Goal: Task Accomplishment & Management: Manage account settings

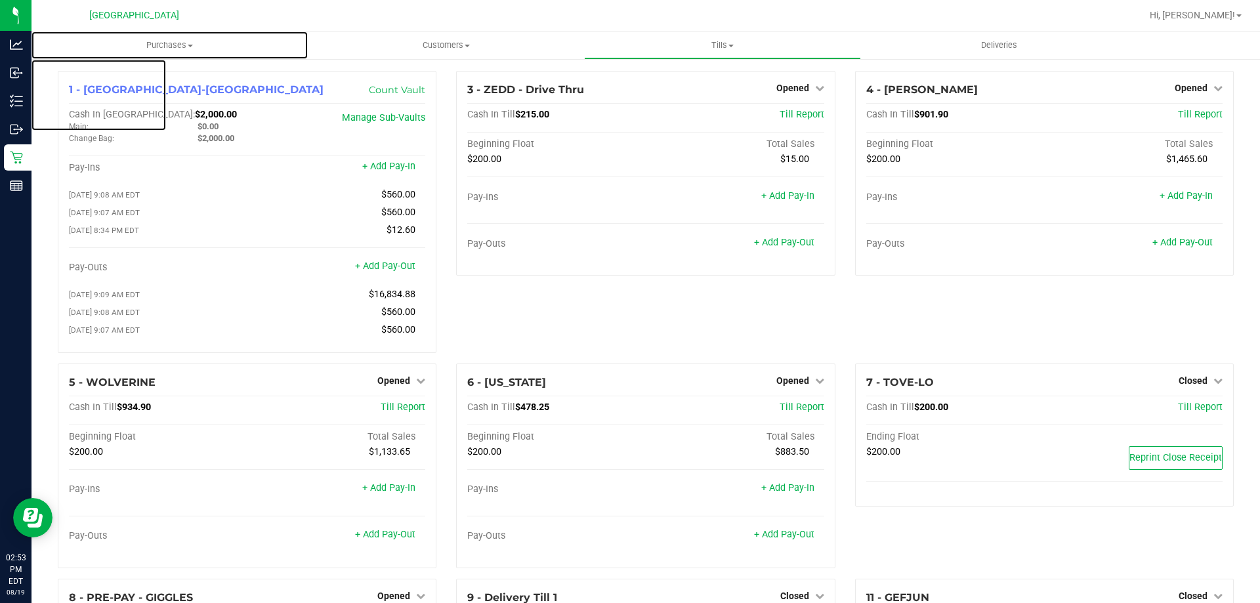
click at [158, 40] on span "Purchases" at bounding box center [170, 45] width 276 height 12
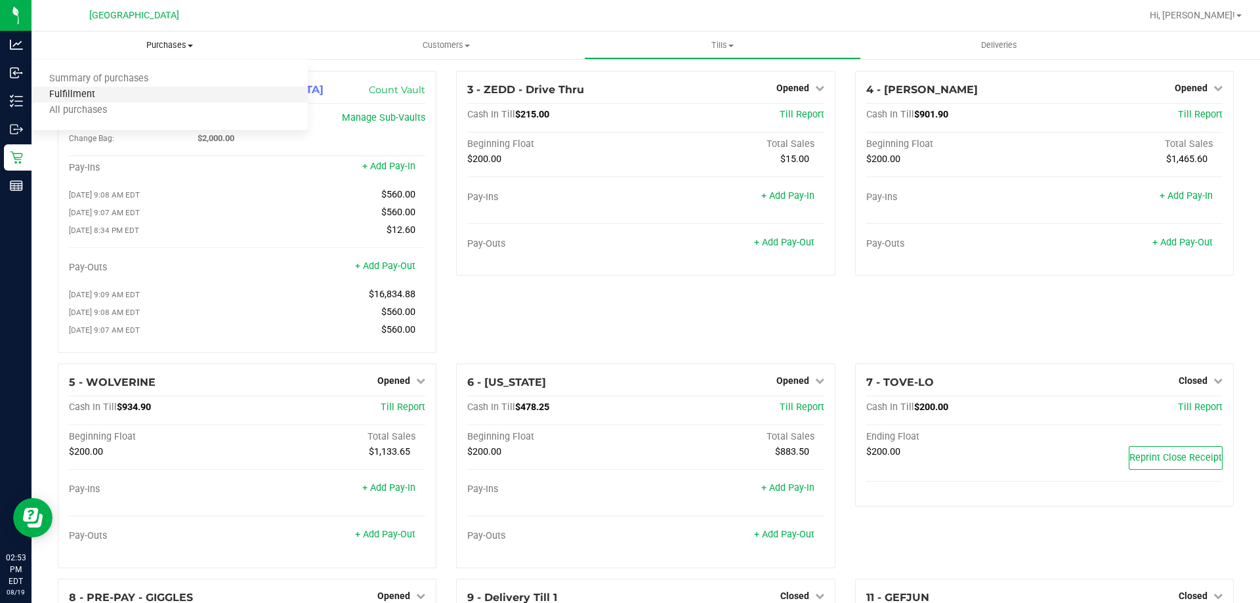
click at [91, 95] on span "Fulfillment" at bounding box center [72, 94] width 81 height 11
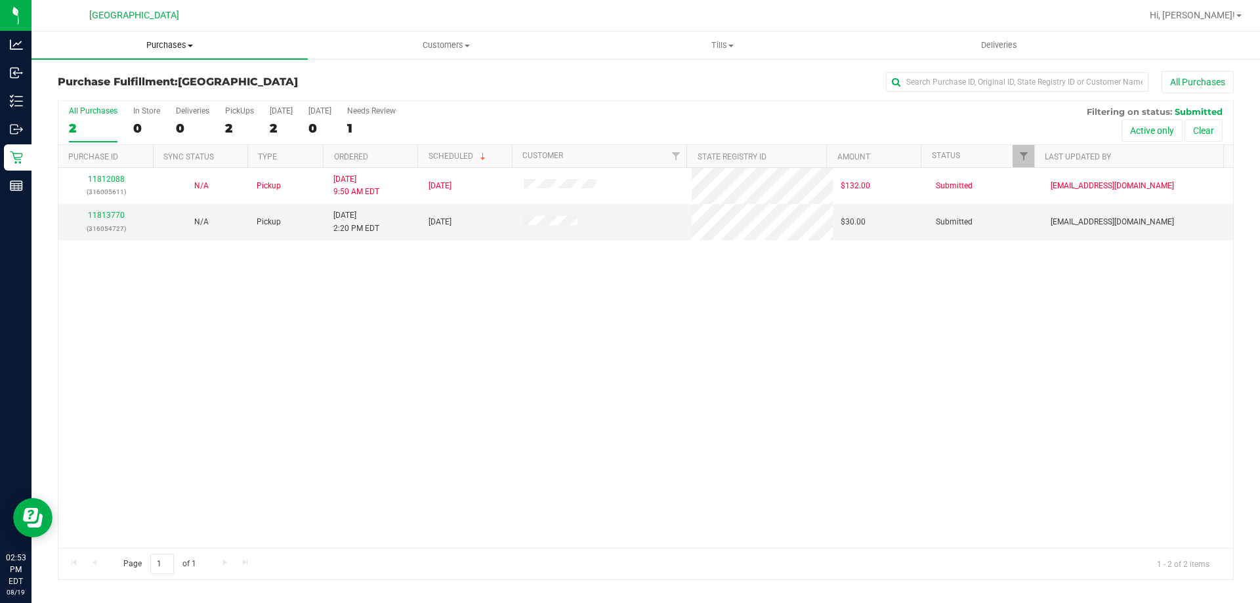
click at [169, 39] on span "Purchases" at bounding box center [170, 45] width 276 height 12
click at [81, 91] on span "Fulfillment" at bounding box center [72, 94] width 81 height 11
click at [175, 41] on span "Purchases" at bounding box center [170, 45] width 276 height 12
click at [89, 93] on span "Fulfillment" at bounding box center [72, 94] width 81 height 11
click at [723, 43] on span "Tills" at bounding box center [722, 45] width 275 height 12
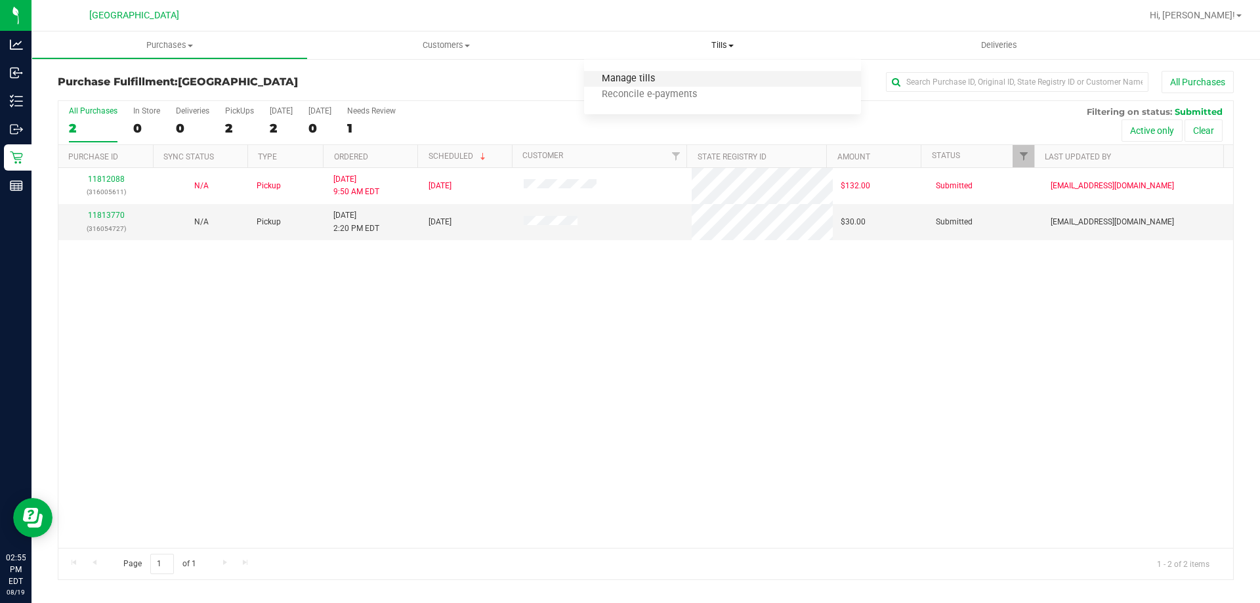
click at [652, 82] on span "Manage tills" at bounding box center [628, 79] width 89 height 11
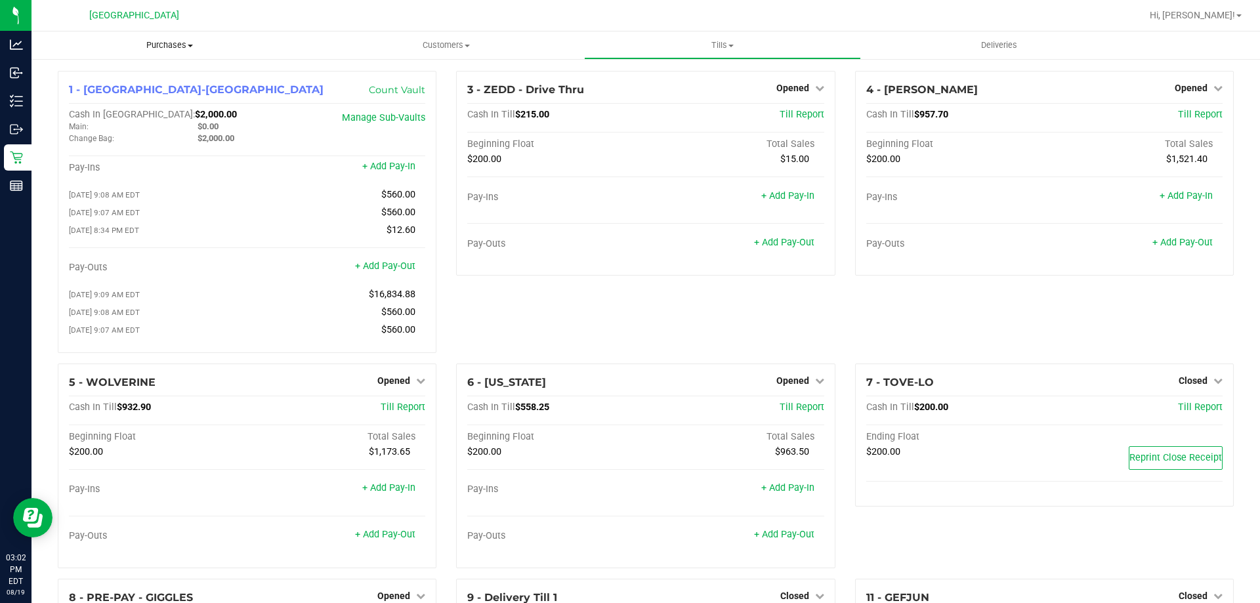
click at [158, 43] on span "Purchases" at bounding box center [170, 45] width 276 height 12
click at [87, 93] on span "Fulfillment" at bounding box center [72, 94] width 81 height 11
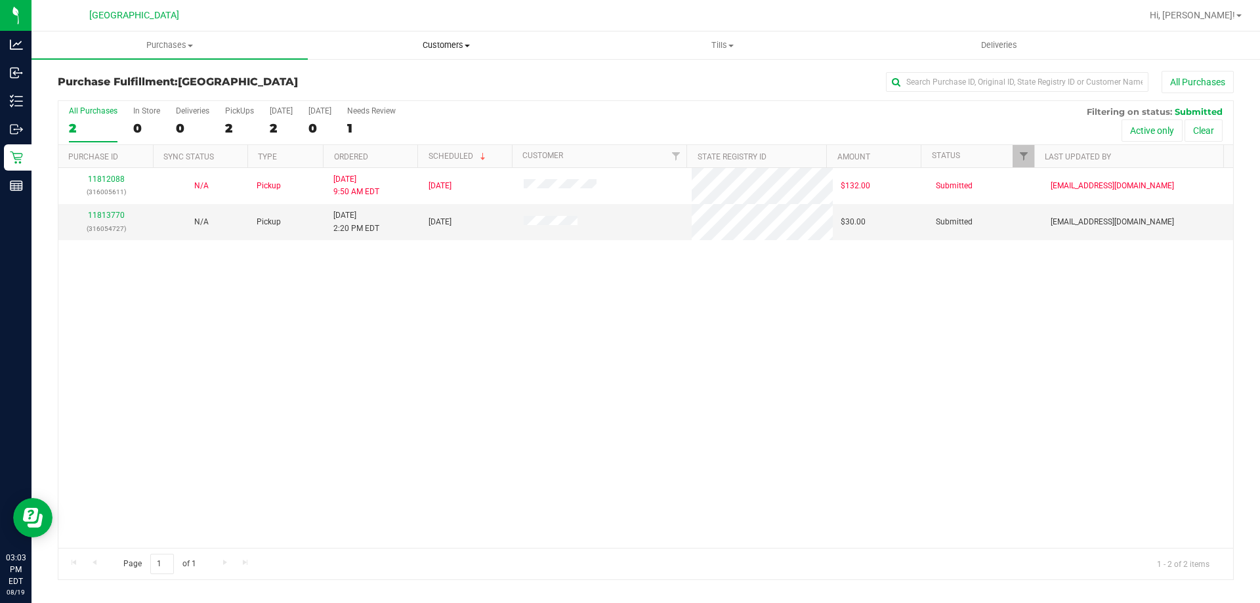
click at [450, 46] on span "Customers" at bounding box center [446, 45] width 275 height 12
click at [386, 77] on span "All customers" at bounding box center [355, 79] width 95 height 11
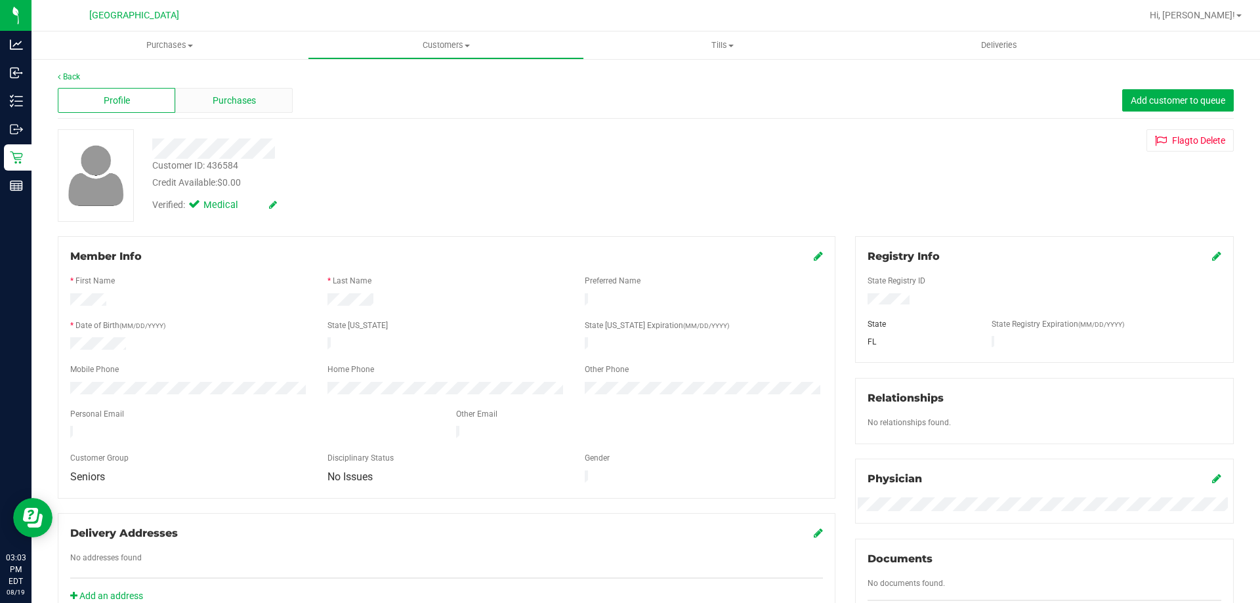
click at [220, 98] on span "Purchases" at bounding box center [234, 101] width 43 height 14
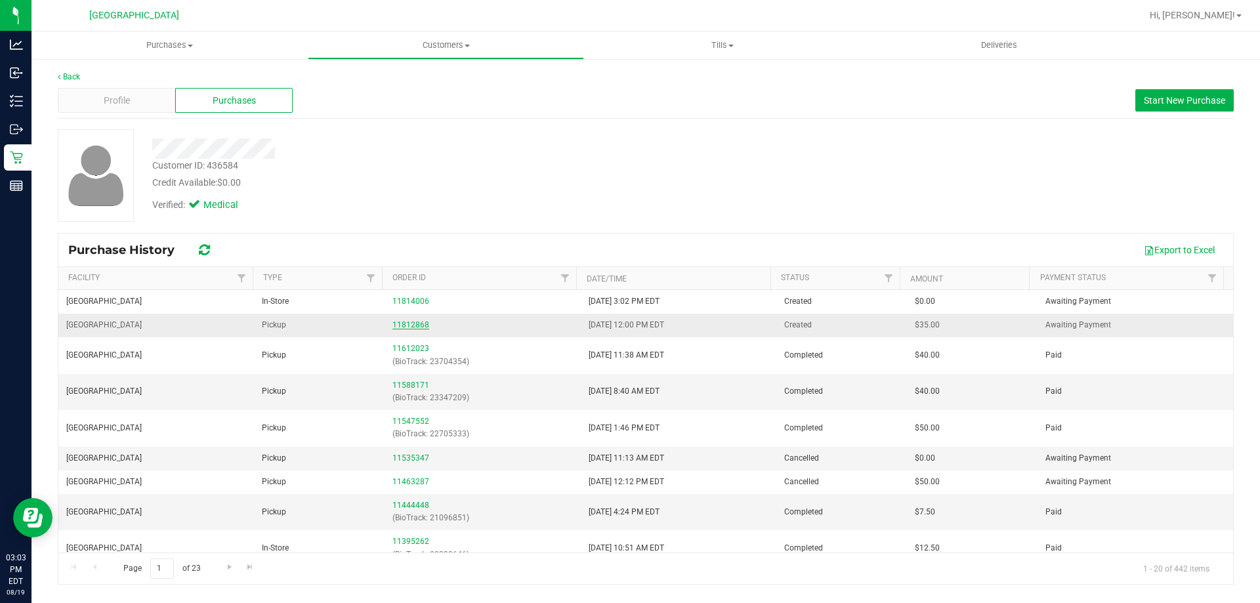
click at [417, 324] on link "11812868" at bounding box center [411, 324] width 37 height 9
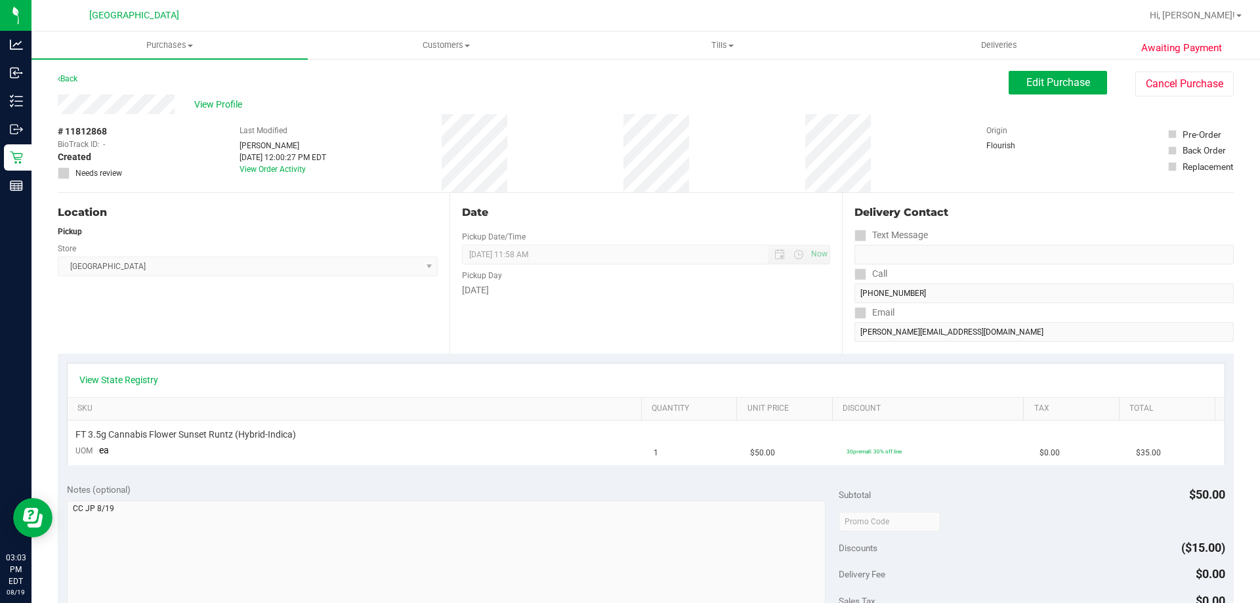
drag, startPoint x: 255, startPoint y: 141, endPoint x: 347, endPoint y: 152, distance: 93.1
click at [347, 152] on div "# 11812868 BioTrack ID: - Created Needs review Last Modified [PERSON_NAME] [DAT…" at bounding box center [646, 153] width 1176 height 78
click at [347, 138] on div "# 11812868 BioTrack ID: - Created Needs review Last Modified [PERSON_NAME] [DAT…" at bounding box center [646, 153] width 1176 height 78
click at [171, 39] on span "Purchases" at bounding box center [170, 45] width 276 height 12
click at [396, 186] on div "# 11812868 BioTrack ID: - Created Needs review Last Modified [PERSON_NAME] [DAT…" at bounding box center [646, 153] width 1176 height 78
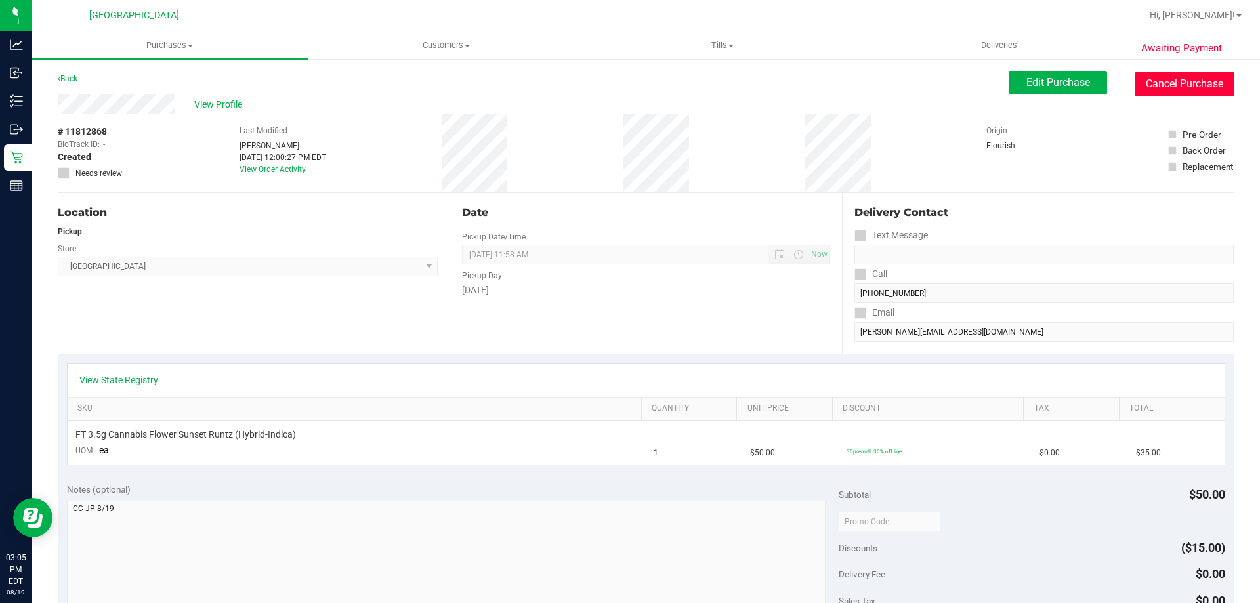
click at [1174, 89] on button "Cancel Purchase" at bounding box center [1185, 84] width 98 height 25
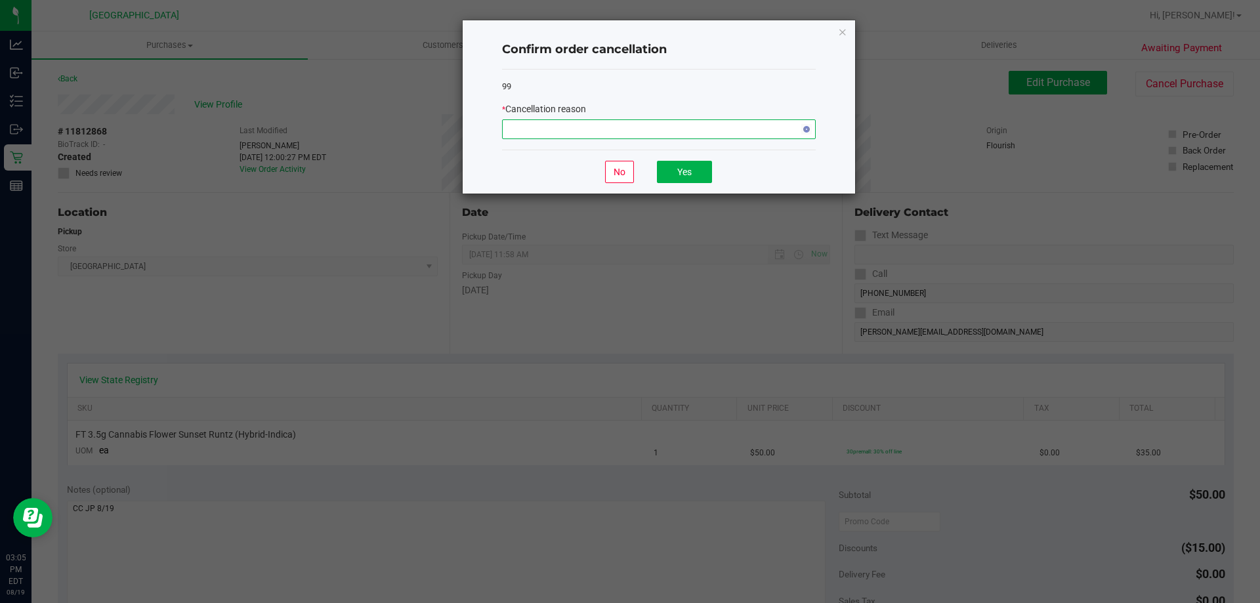
click at [784, 119] on span "NO DATA FOUND" at bounding box center [659, 129] width 314 height 20
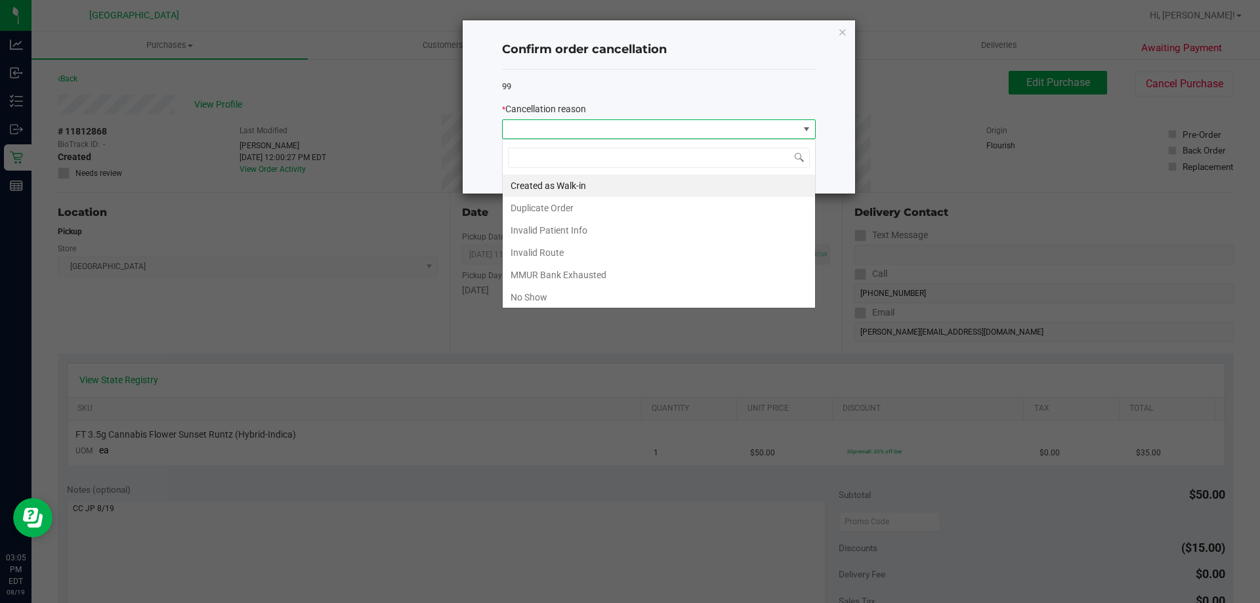
scroll to position [20, 314]
click at [637, 189] on li "Created as Walk-in" at bounding box center [659, 186] width 312 height 22
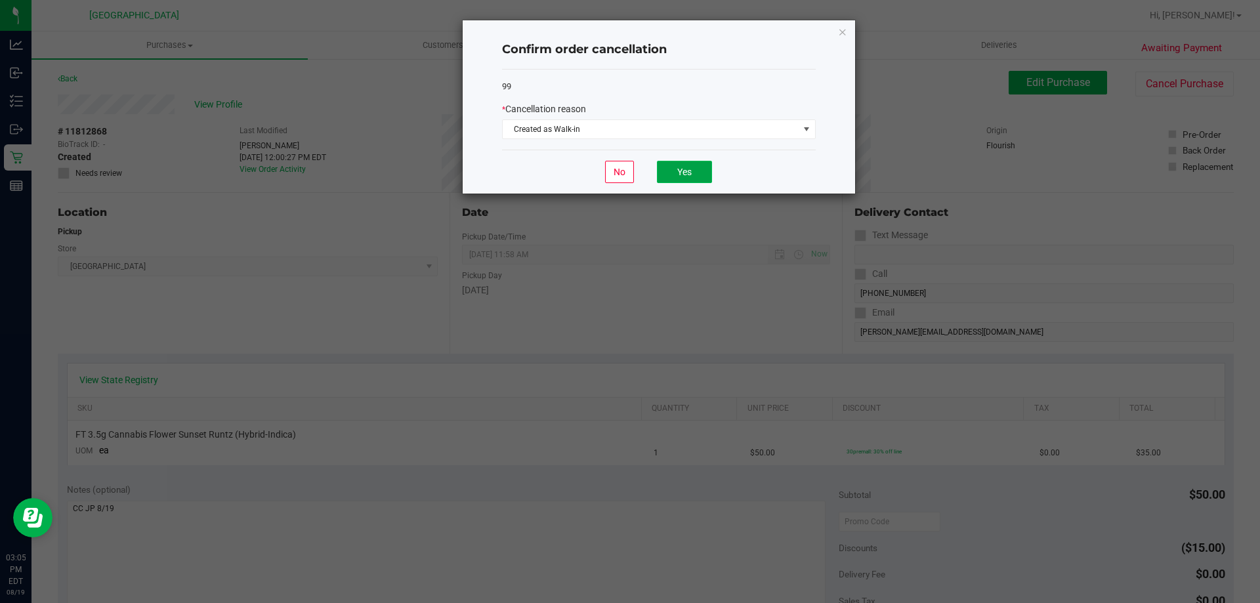
click at [688, 166] on button "Yes" at bounding box center [684, 172] width 55 height 22
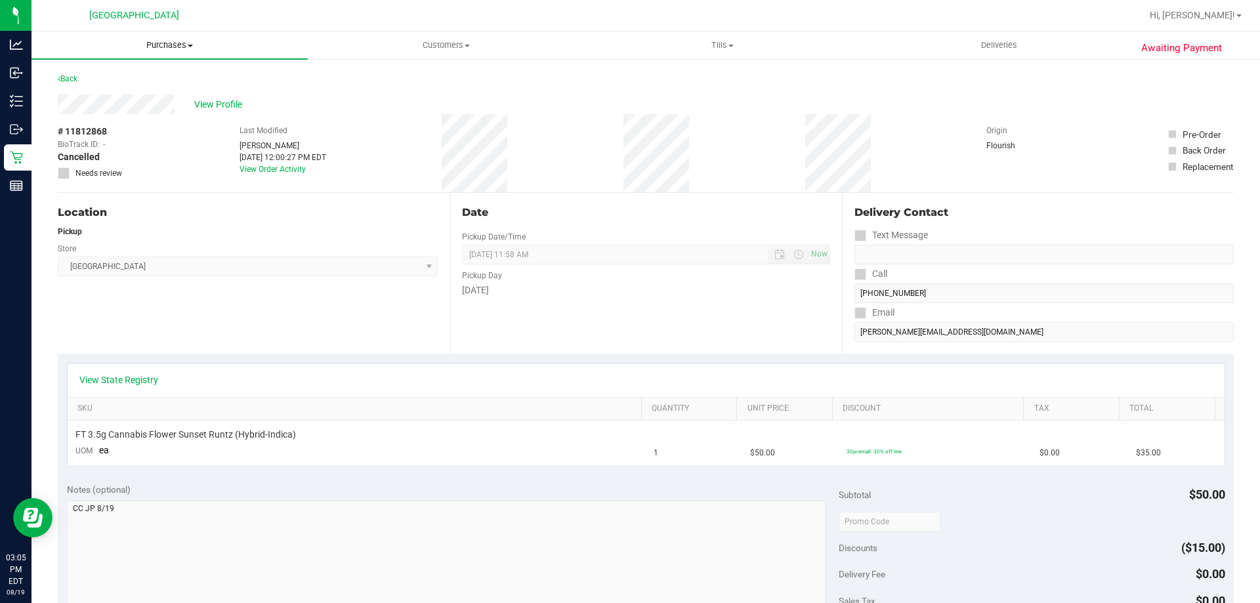
click at [182, 45] on span "Purchases" at bounding box center [170, 45] width 276 height 12
click at [112, 95] on li "Fulfillment" at bounding box center [170, 95] width 276 height 16
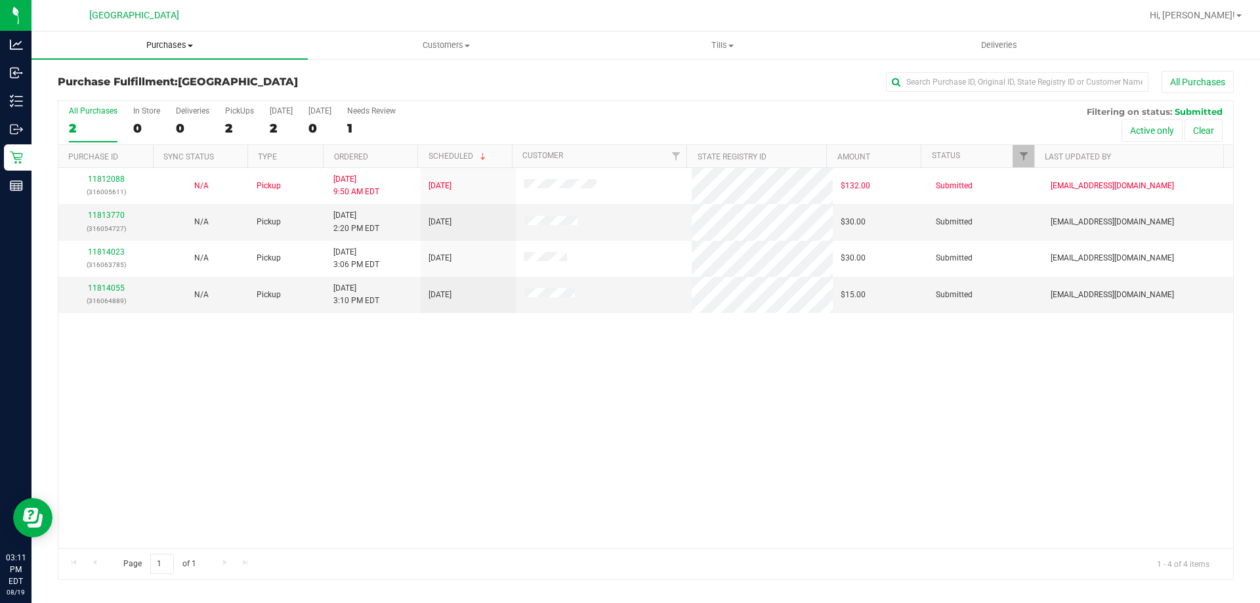
click at [160, 44] on span "Purchases" at bounding box center [170, 45] width 276 height 12
click at [117, 93] on li "Fulfillment" at bounding box center [170, 95] width 276 height 16
click at [116, 289] on link "11814055" at bounding box center [106, 288] width 37 height 9
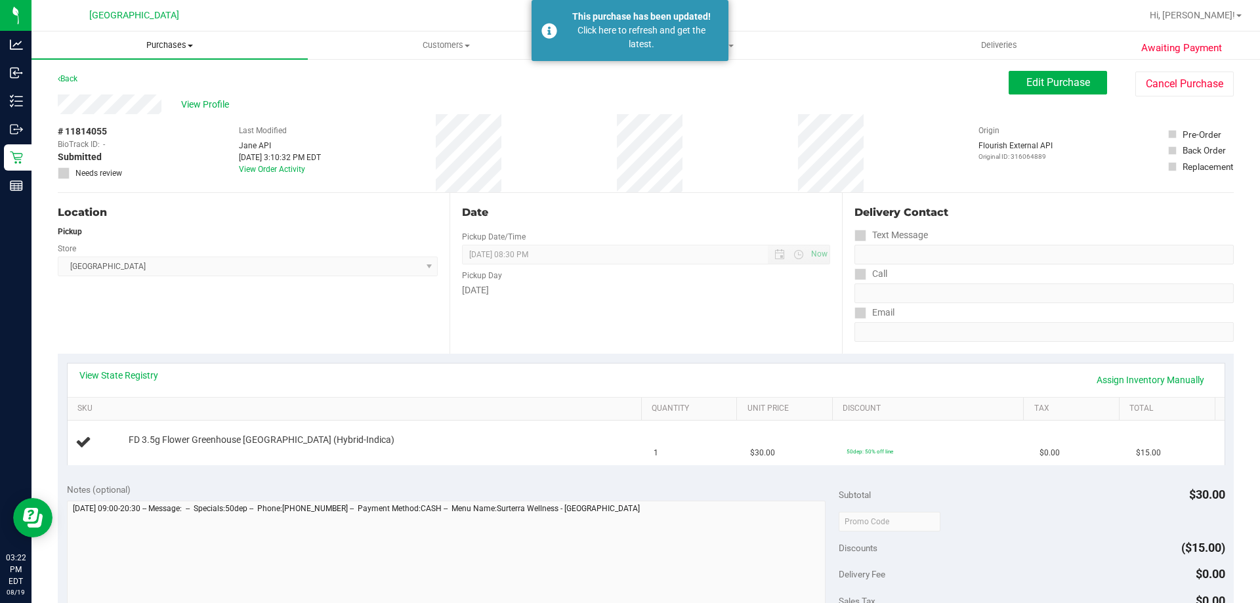
click at [175, 41] on span "Purchases" at bounding box center [170, 45] width 276 height 12
click at [95, 92] on span "Fulfillment" at bounding box center [72, 94] width 81 height 11
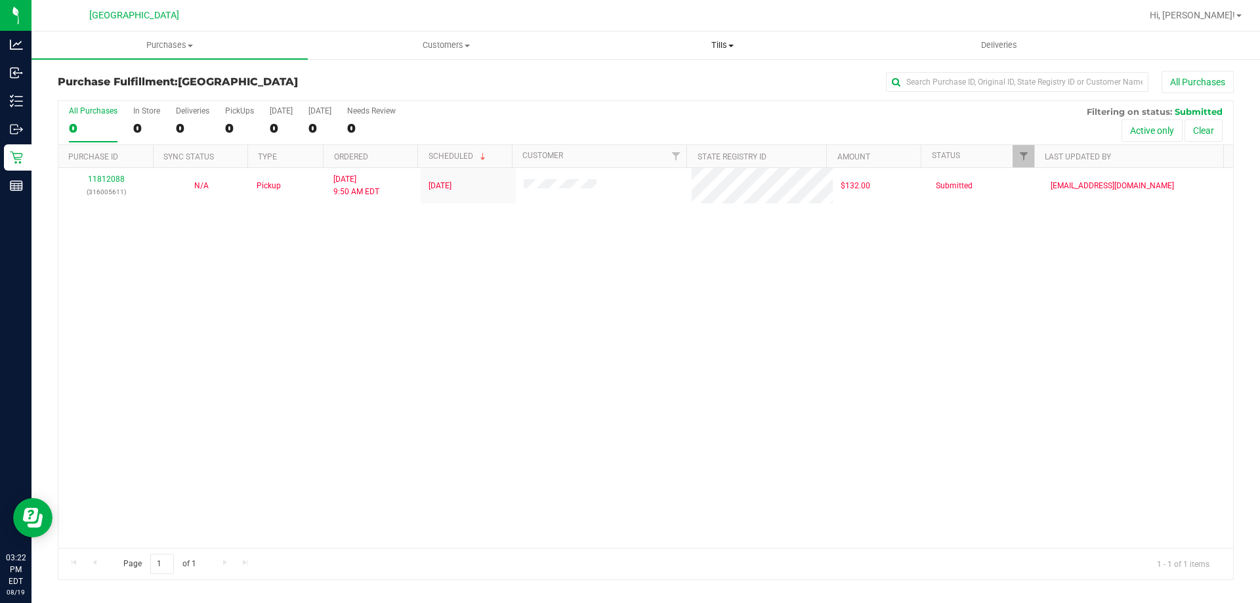
click at [723, 45] on span "Tills" at bounding box center [722, 45] width 275 height 12
click at [681, 83] on li "Manage tills" at bounding box center [722, 80] width 276 height 16
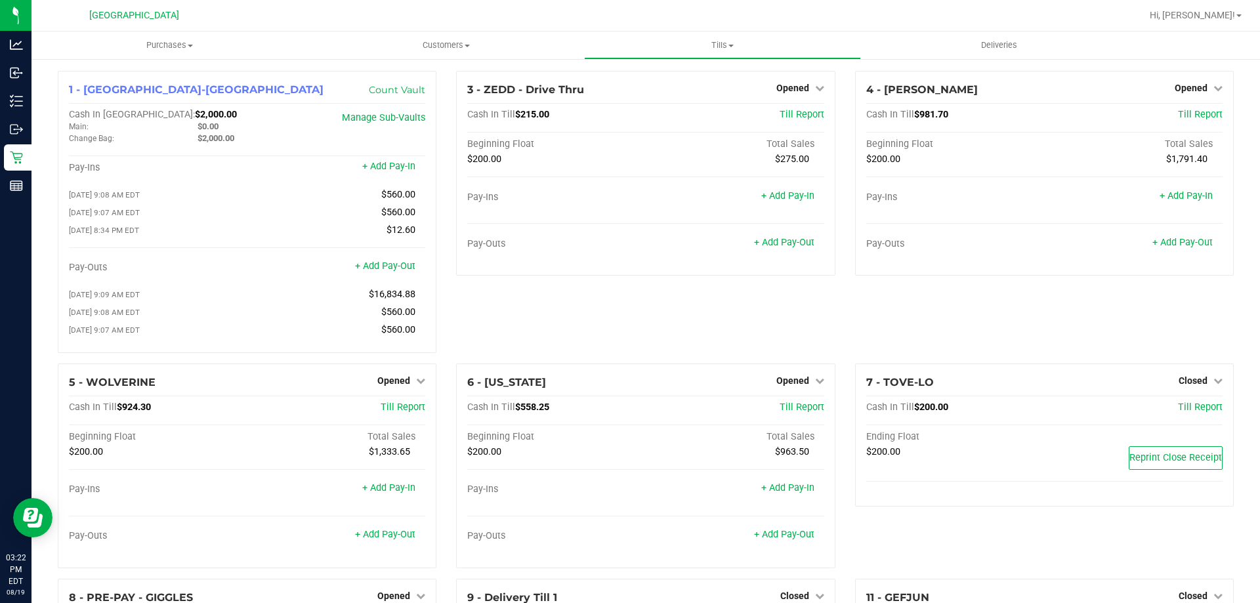
click at [446, 136] on div "3 - ZEDD - Drive Thru Opened Close Till Cash In Till $215.00 Till Report Beginn…" at bounding box center [645, 217] width 398 height 293
click at [174, 47] on span "Purchases" at bounding box center [170, 45] width 276 height 12
click at [97, 94] on span "Fulfillment" at bounding box center [72, 94] width 81 height 11
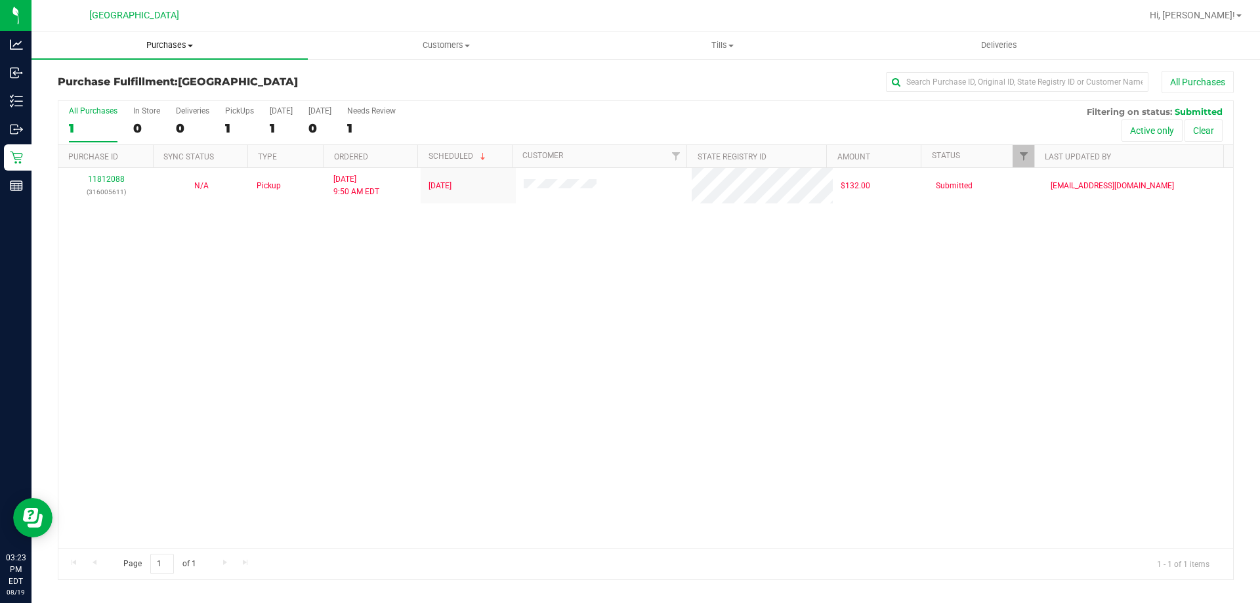
click at [182, 44] on span "Purchases" at bounding box center [170, 45] width 276 height 12
click at [132, 95] on li "Fulfillment" at bounding box center [170, 95] width 276 height 16
click at [177, 43] on span "Purchases" at bounding box center [170, 45] width 276 height 12
click at [125, 91] on li "Fulfillment" at bounding box center [170, 95] width 276 height 16
click at [165, 54] on uib-tab-heading "Purchases Summary of purchases Fulfillment All purchases" at bounding box center [170, 46] width 276 height 28
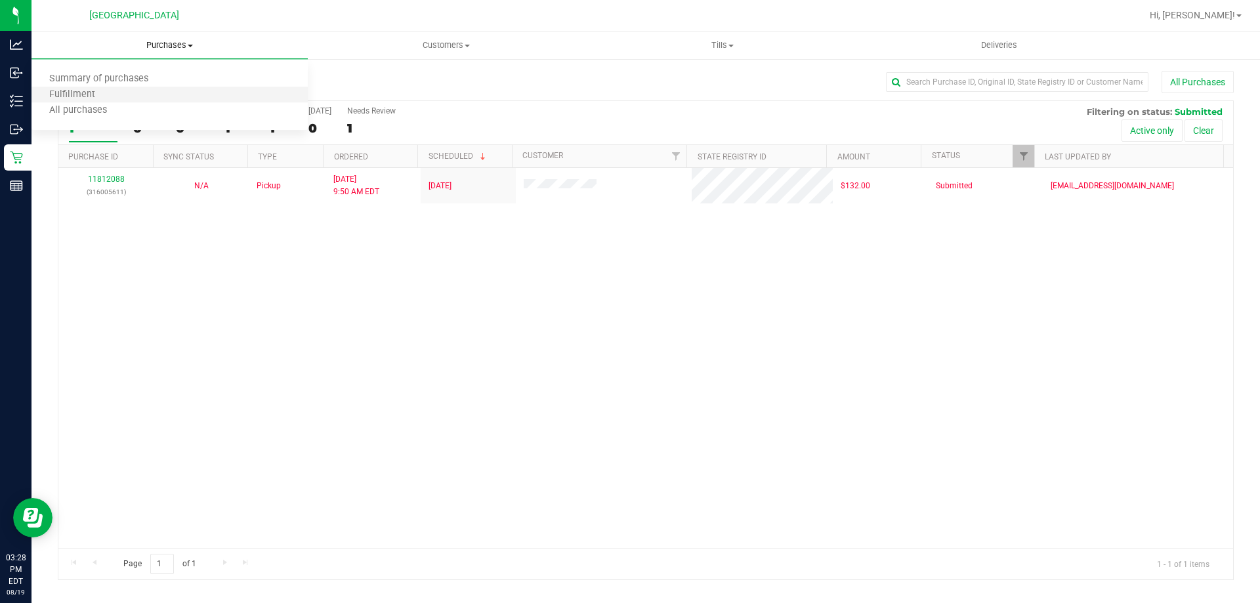
click at [117, 96] on li "Fulfillment" at bounding box center [170, 95] width 276 height 16
click at [712, 48] on span "Tills" at bounding box center [722, 45] width 275 height 12
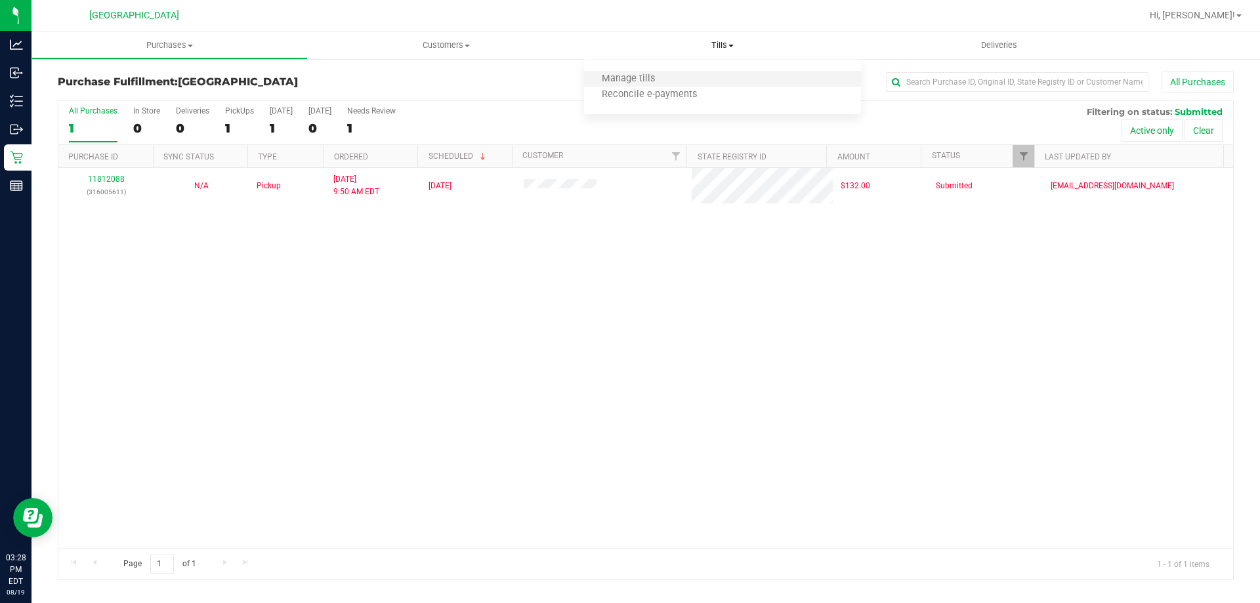
click at [680, 75] on li "Manage tills" at bounding box center [722, 80] width 276 height 16
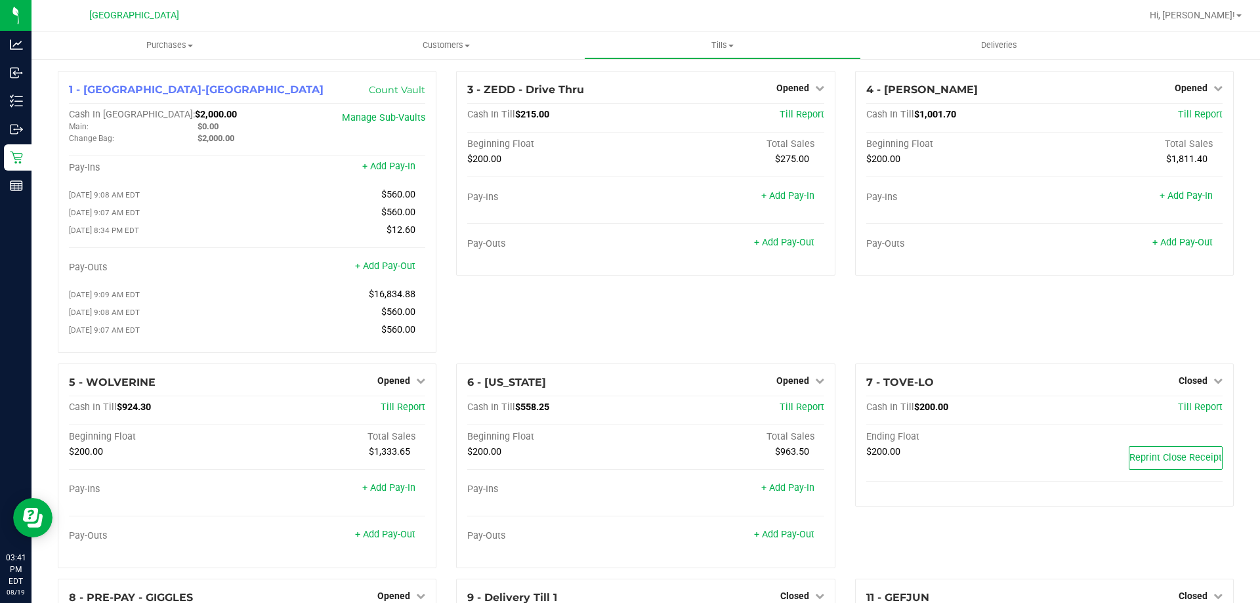
click at [213, 9] on div "[GEOGRAPHIC_DATA]" at bounding box center [134, 15] width 192 height 20
click at [1231, 17] on span "Hi, [PERSON_NAME]!" at bounding box center [1192, 15] width 85 height 11
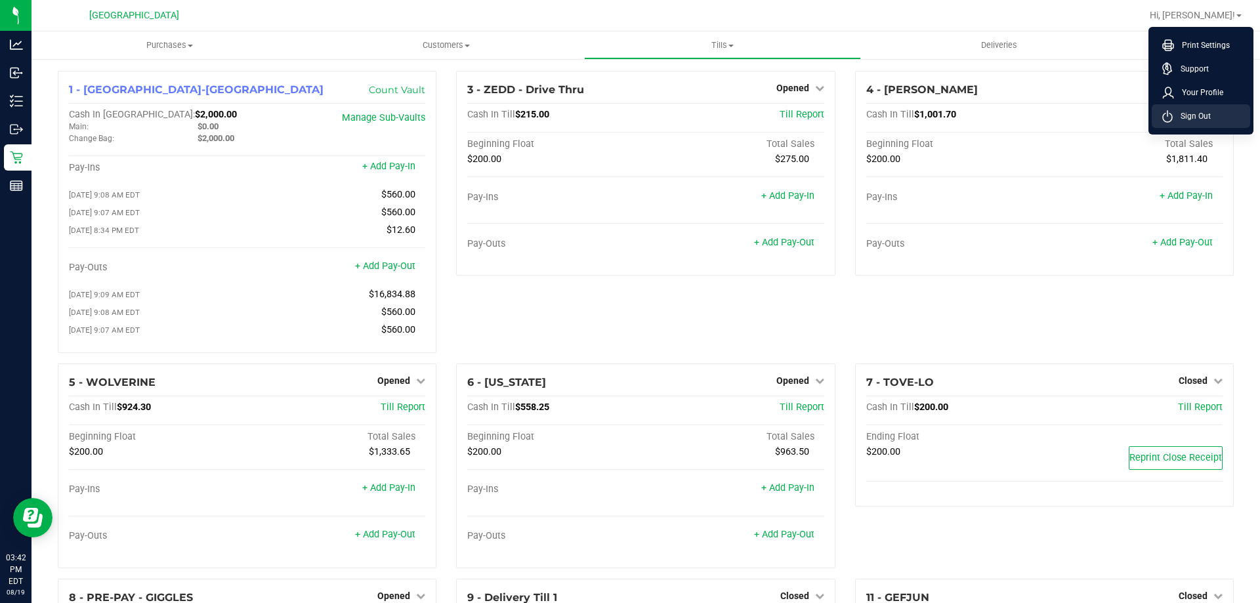
click at [1173, 117] on span "Sign Out" at bounding box center [1192, 116] width 38 height 13
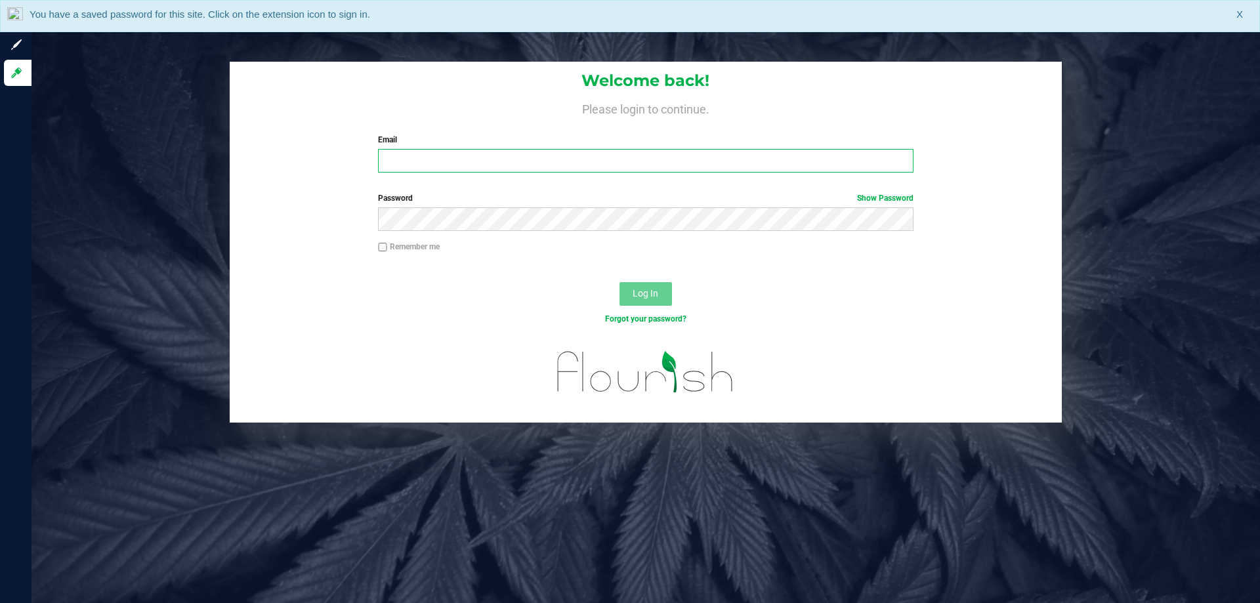
click at [408, 155] on input "Email" at bounding box center [645, 161] width 535 height 24
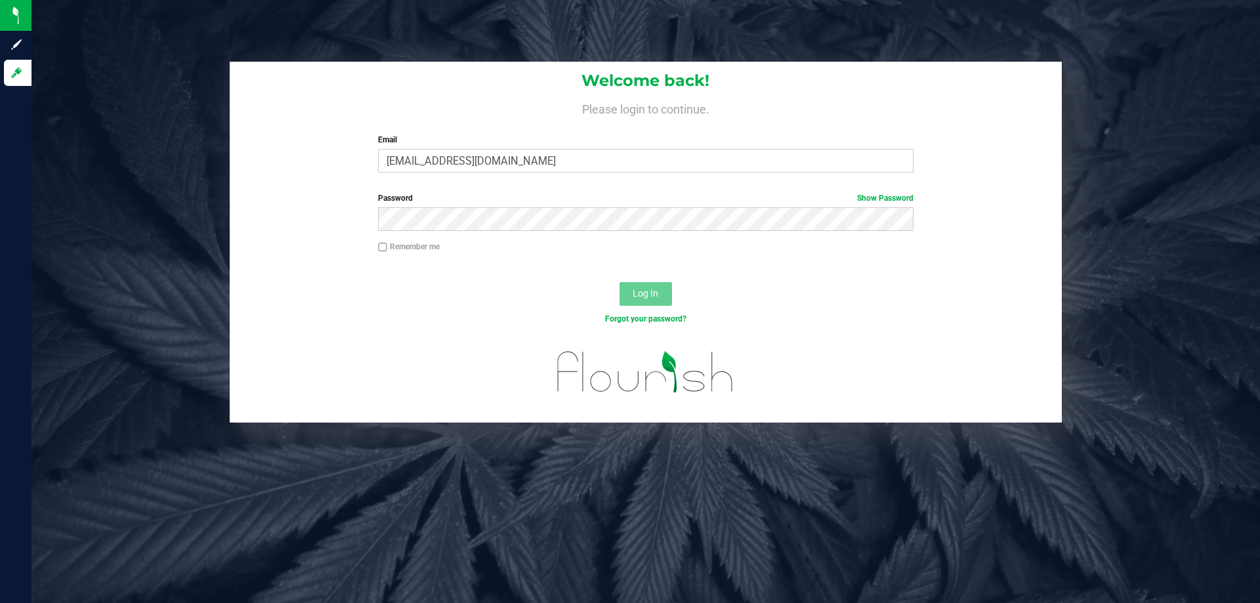
click at [357, 120] on div "Welcome back! Please login to continue. Email [EMAIL_ADDRESS][DOMAIN_NAME] Requ…" at bounding box center [646, 122] width 832 height 121
click at [513, 159] on input "[EMAIL_ADDRESS][DOMAIN_NAME]" at bounding box center [645, 161] width 535 height 24
click at [514, 159] on input "[EMAIL_ADDRESS][DOMAIN_NAME]" at bounding box center [645, 161] width 535 height 24
click at [536, 167] on input "[EMAIL_ADDRESS][DOMAIN_NAME]" at bounding box center [645, 161] width 535 height 24
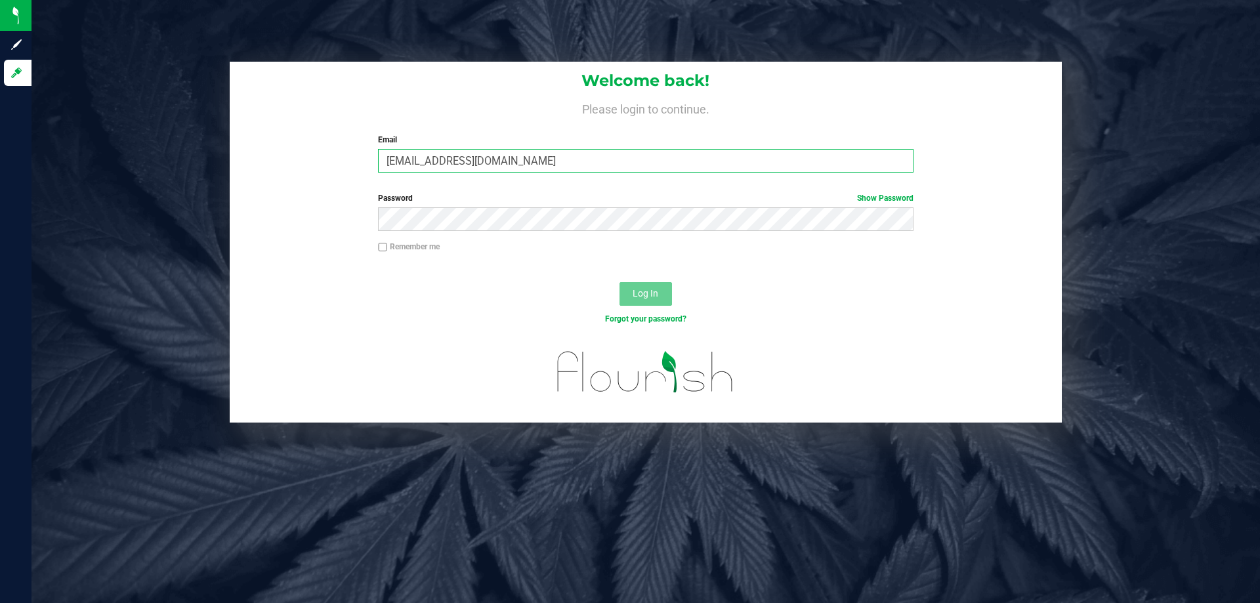
click at [536, 165] on input "[EMAIL_ADDRESS][DOMAIN_NAME]" at bounding box center [645, 161] width 535 height 24
type input "[EMAIL_ADDRESS][DOMAIN_NAME]"
click at [620, 282] on button "Log In" at bounding box center [646, 294] width 53 height 24
